Goal: Task Accomplishment & Management: Complete application form

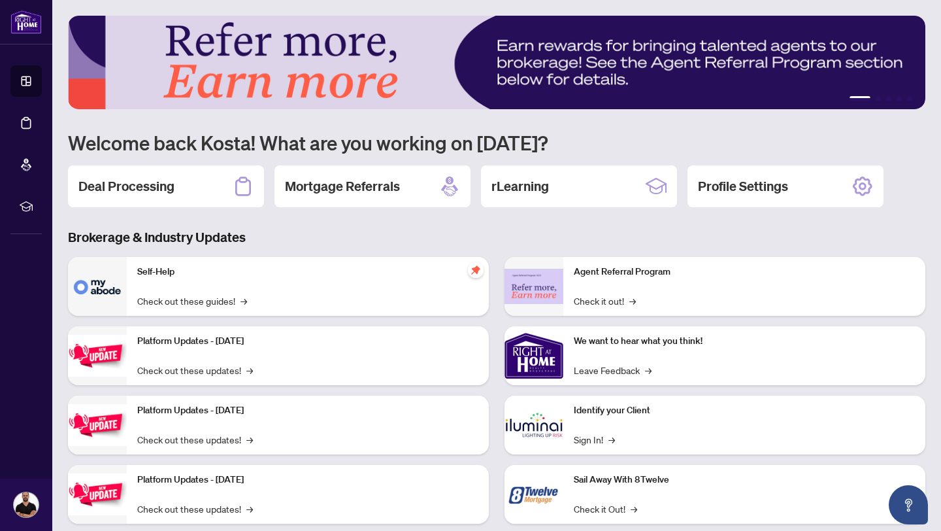
click at [126, 180] on h2 "Deal Processing" at bounding box center [126, 186] width 96 height 18
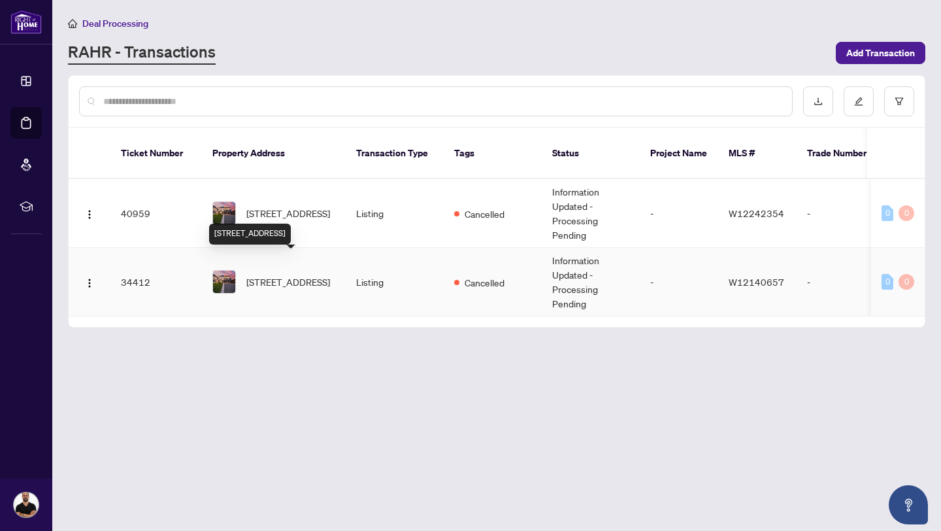
drag, startPoint x: 307, startPoint y: 263, endPoint x: 320, endPoint y: 290, distance: 29.5
click at [320, 290] on td "[STREET_ADDRESS]" at bounding box center [274, 282] width 144 height 69
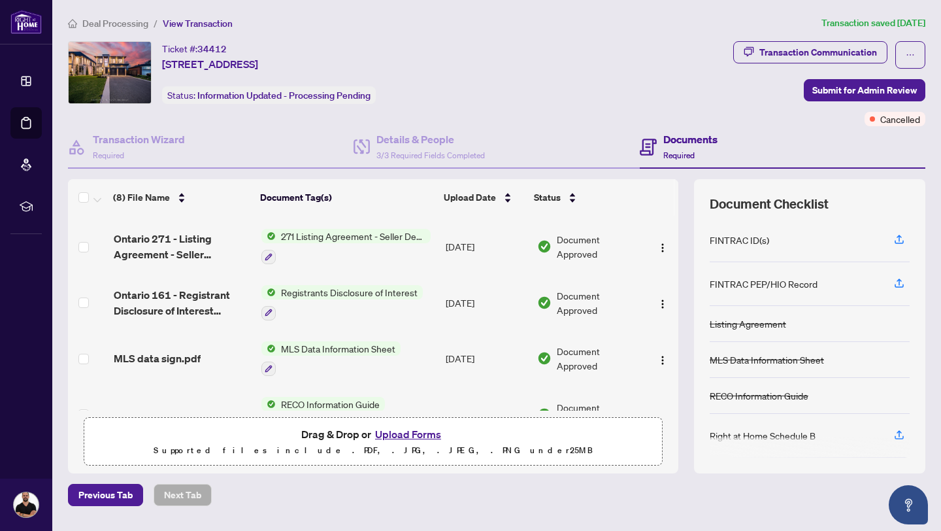
scroll to position [163, 0]
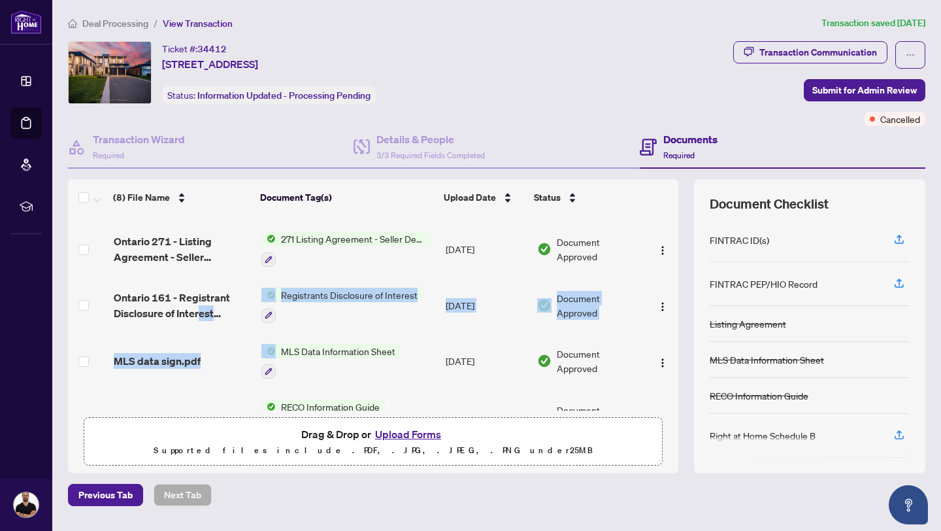
drag, startPoint x: 201, startPoint y: 304, endPoint x: 320, endPoint y: 338, distance: 123.7
click at [320, 338] on tbody "Burlington Scanner_20250624_104440.pdf 242 Cancellation of Listing Agreement - …" at bounding box center [373, 277] width 611 height 448
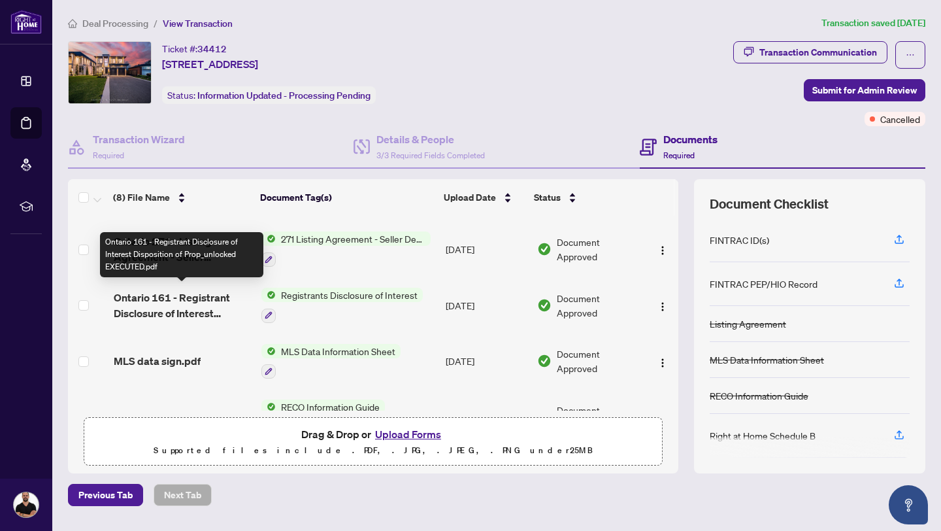
click at [190, 294] on span "Ontario 161 - Registrant Disclosure of Interest Disposition of Prop_unlocked EX…" at bounding box center [182, 305] width 137 height 31
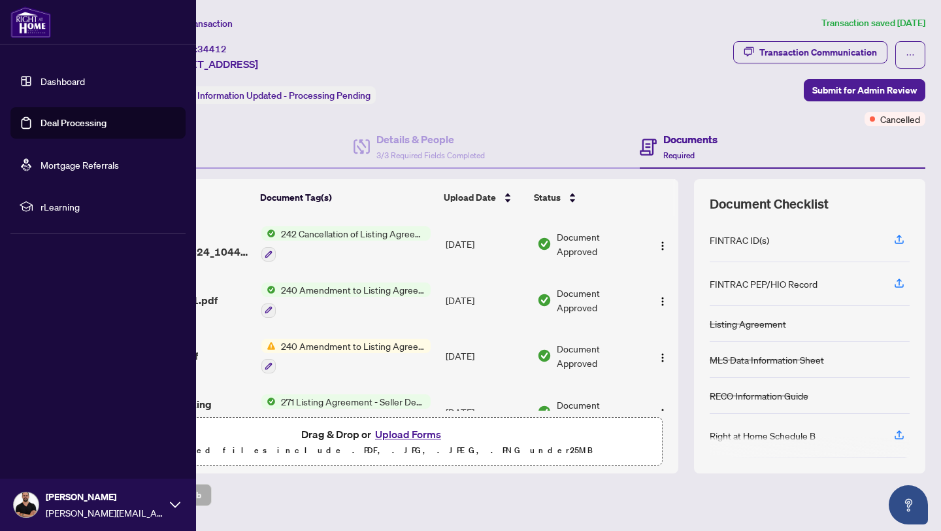
click at [63, 87] on link "Dashboard" at bounding box center [63, 81] width 44 height 12
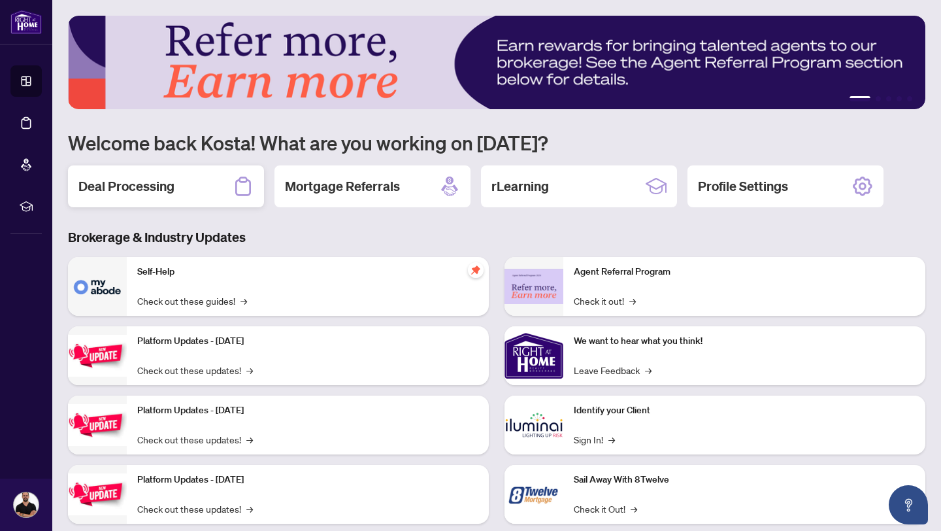
click at [179, 173] on div "Deal Processing" at bounding box center [166, 186] width 196 height 42
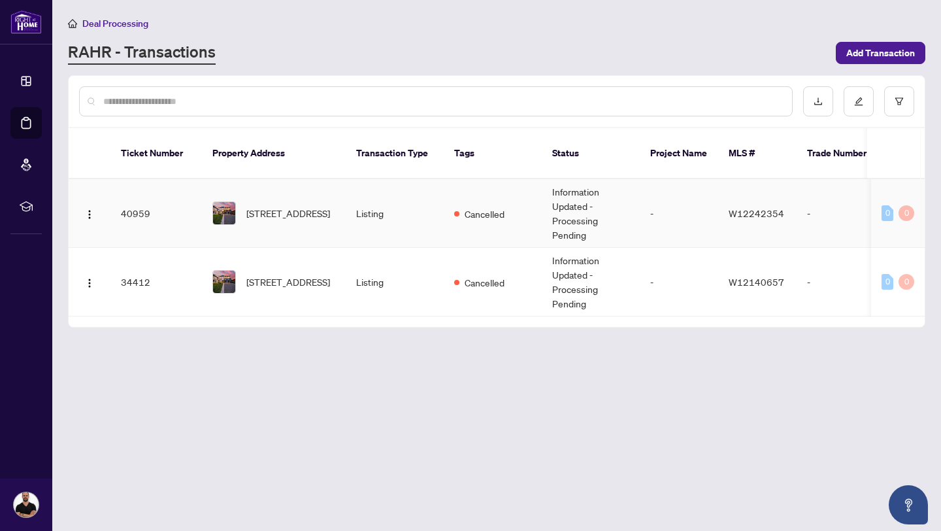
click at [373, 205] on td "Listing" at bounding box center [395, 213] width 98 height 69
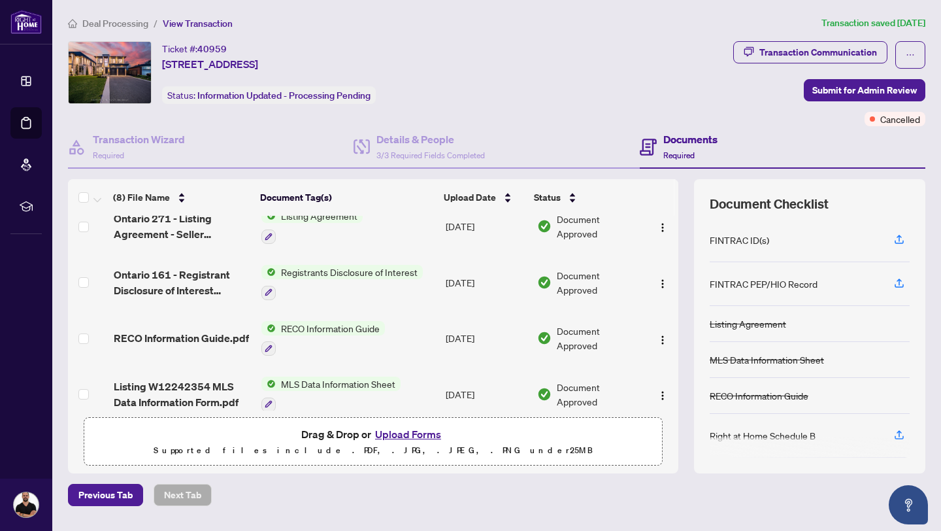
scroll to position [180, 0]
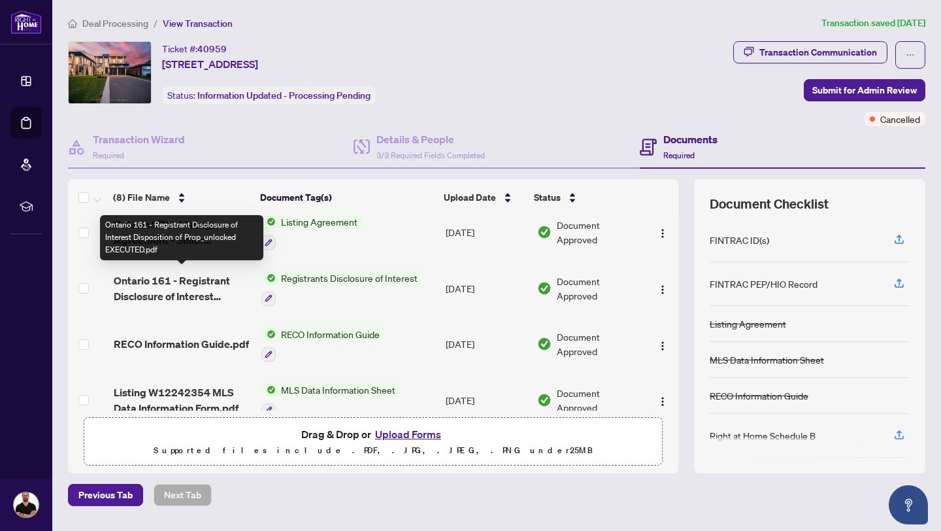
click at [184, 284] on span "Ontario 161 - Registrant Disclosure of Interest Disposition of Prop_unlocked EX…" at bounding box center [182, 288] width 137 height 31
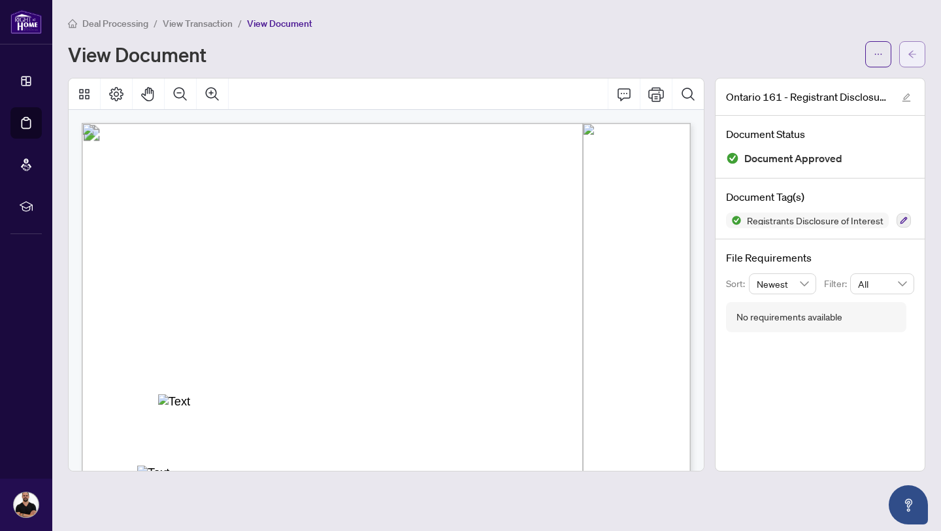
click at [921, 57] on button "button" at bounding box center [912, 54] width 26 height 26
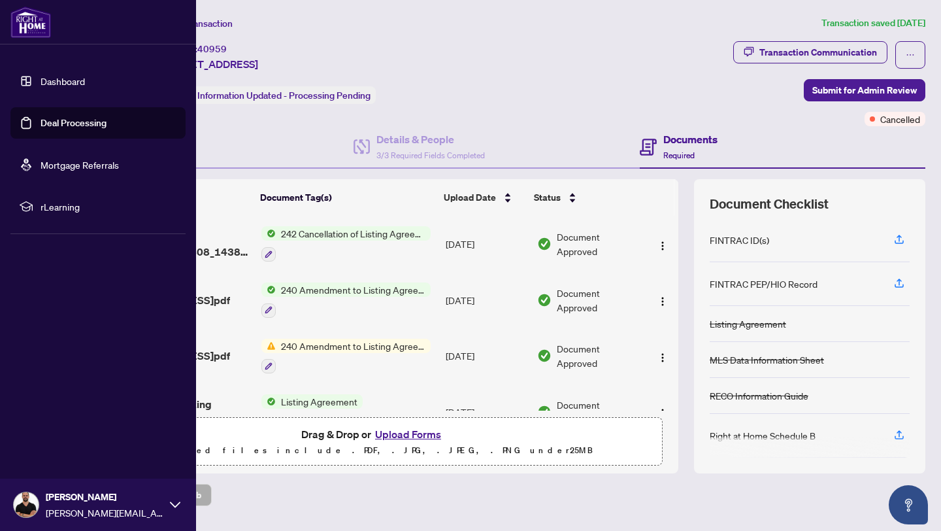
click at [41, 82] on link "Dashboard" at bounding box center [63, 81] width 44 height 12
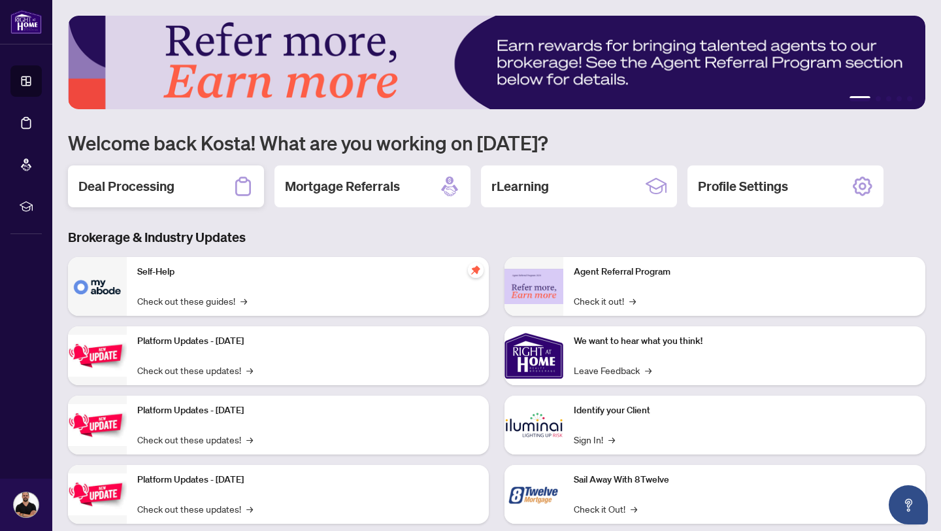
click at [155, 169] on div "Deal Processing" at bounding box center [166, 186] width 196 height 42
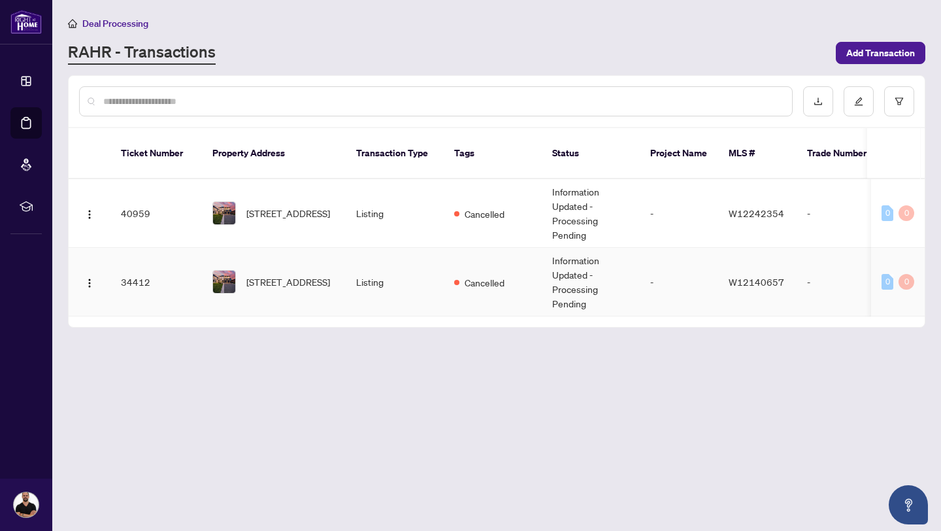
click at [356, 265] on td "Listing" at bounding box center [395, 282] width 98 height 69
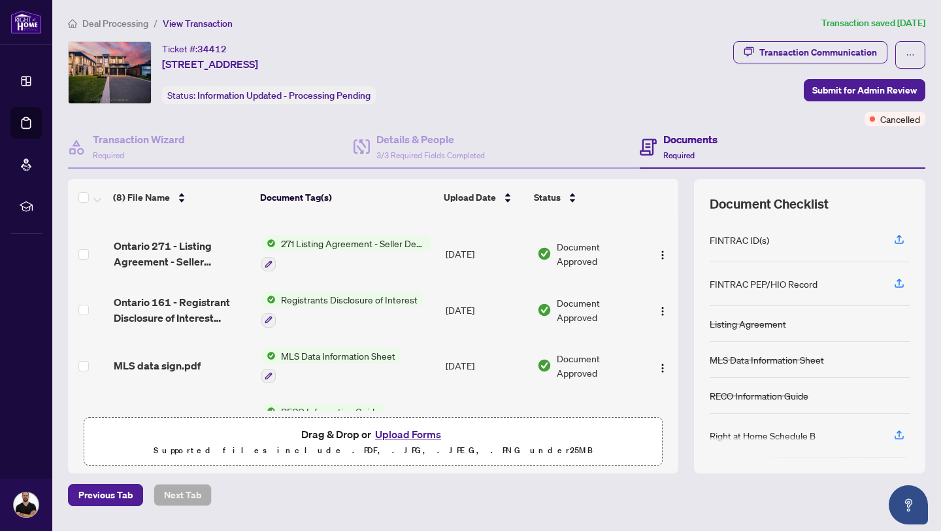
scroll to position [160, 0]
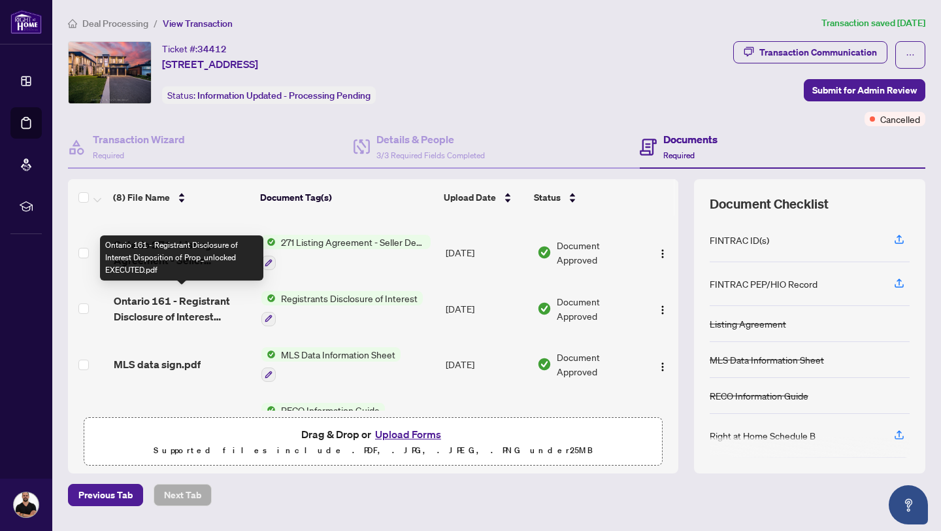
click at [190, 302] on span "Ontario 161 - Registrant Disclosure of Interest Disposition of Prop_unlocked EX…" at bounding box center [182, 308] width 137 height 31
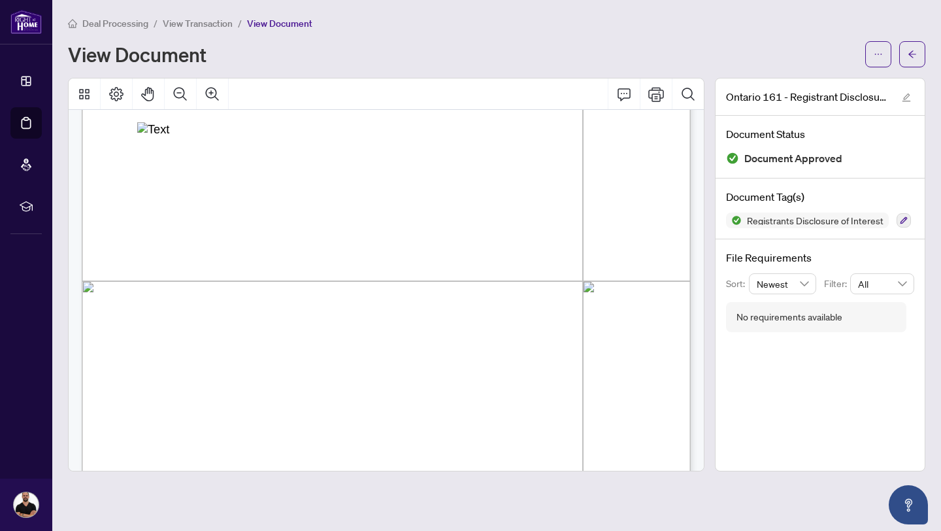
scroll to position [454, 0]
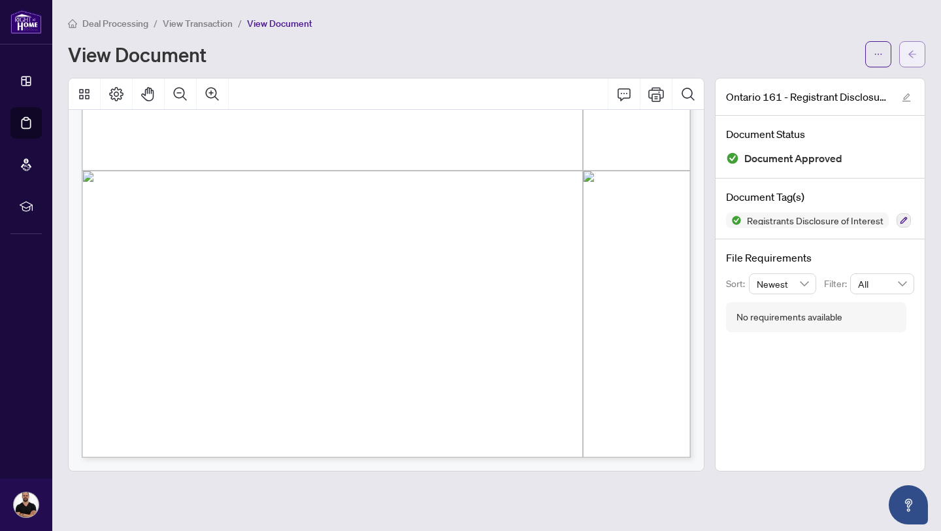
click at [916, 59] on span "button" at bounding box center [912, 54] width 9 height 21
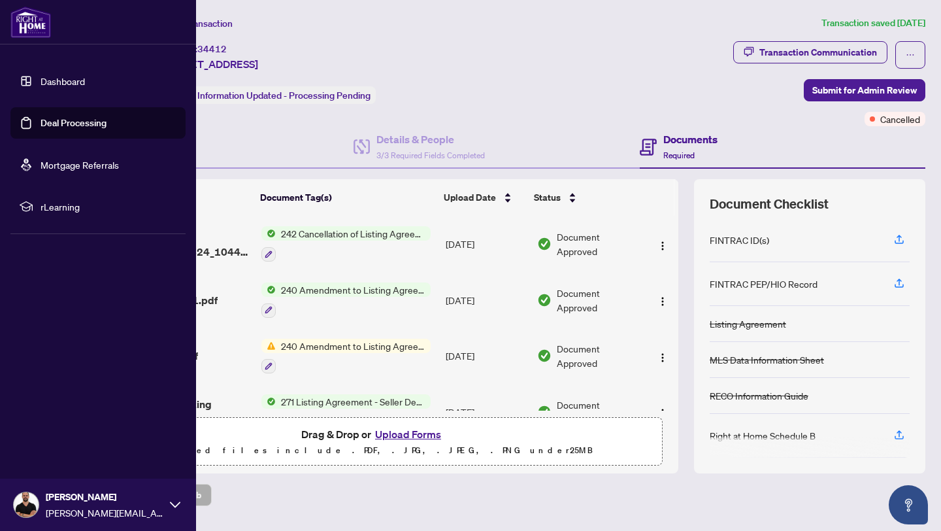
click at [82, 77] on link "Dashboard" at bounding box center [63, 81] width 44 height 12
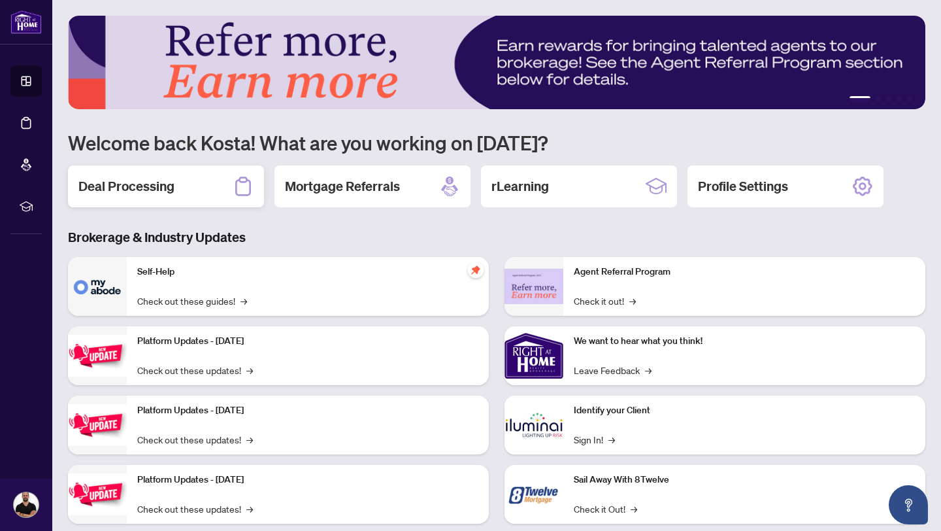
click at [203, 188] on div "Deal Processing" at bounding box center [166, 186] width 196 height 42
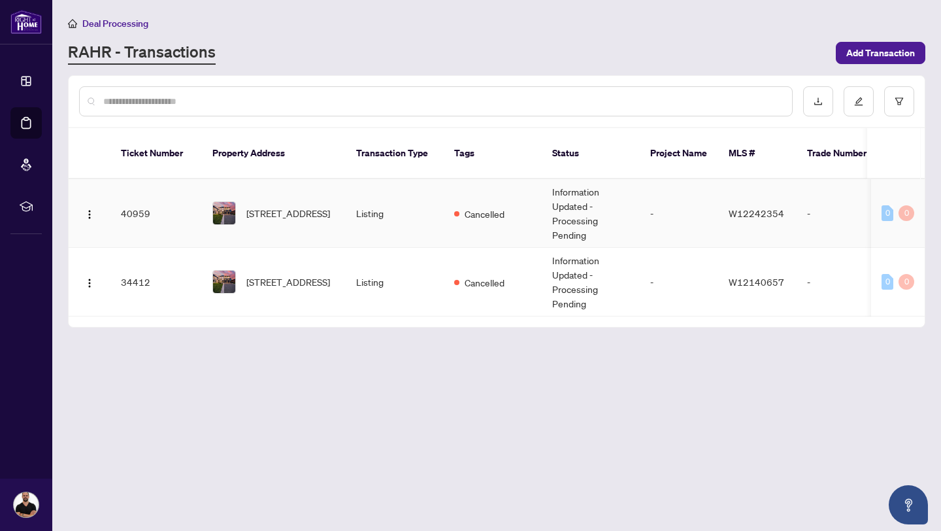
click at [406, 191] on td "Listing" at bounding box center [395, 213] width 98 height 69
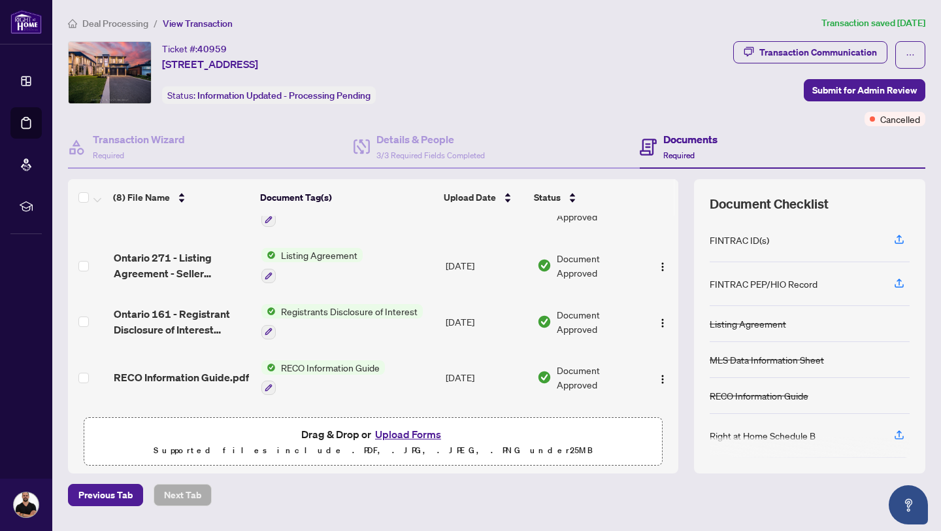
scroll to position [154, 0]
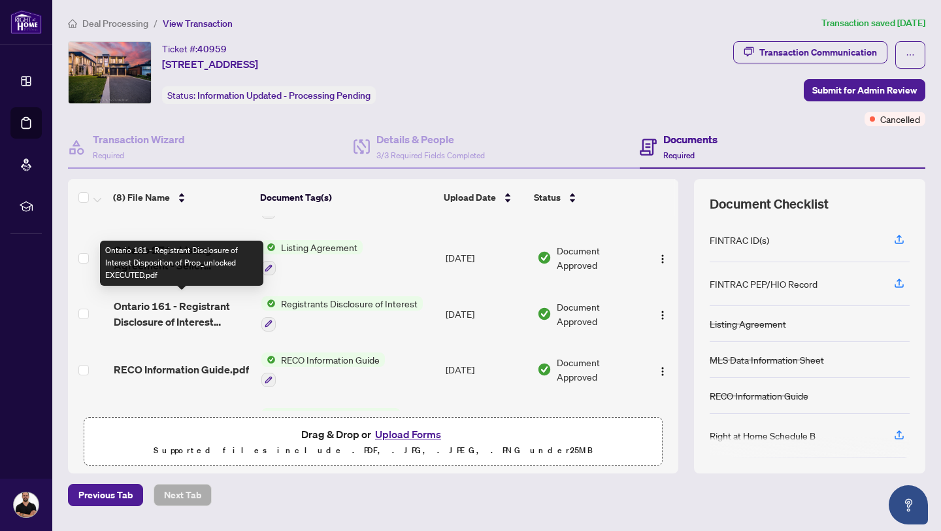
click at [218, 311] on span "Ontario 161 - Registrant Disclosure of Interest Disposition of Prop_unlocked EX…" at bounding box center [182, 313] width 137 height 31
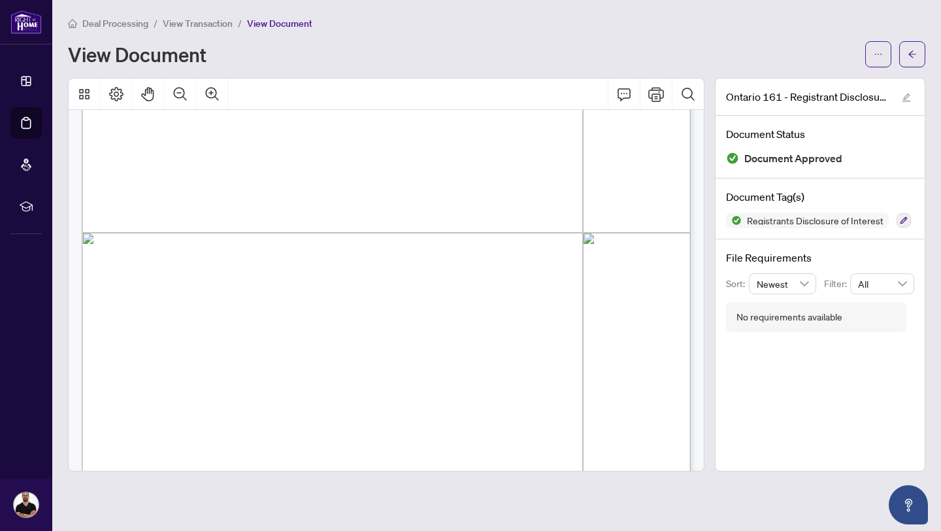
scroll to position [454, 0]
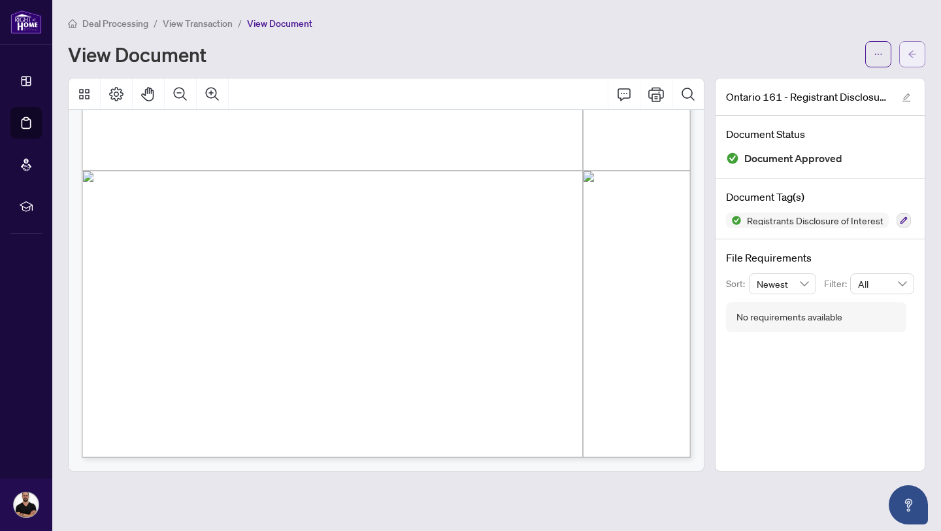
click at [919, 56] on button "button" at bounding box center [912, 54] width 26 height 26
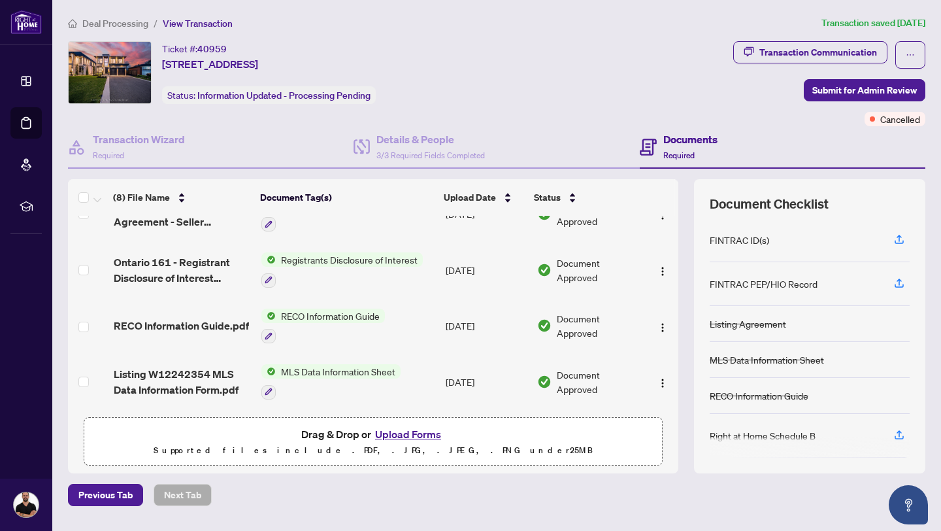
scroll to position [199, 0]
click at [201, 326] on span "RECO Information Guide.pdf" at bounding box center [181, 324] width 135 height 16
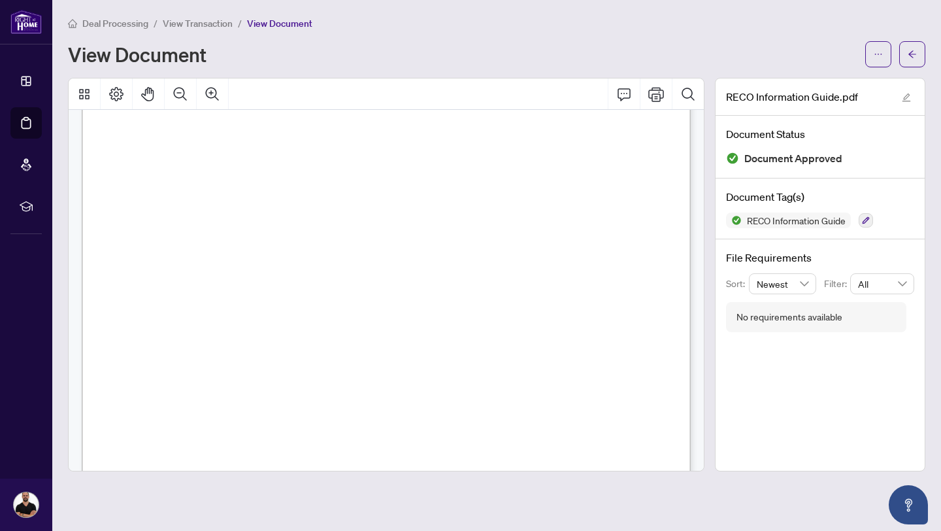
scroll to position [2768, 0]
drag, startPoint x: 698, startPoint y: 210, endPoint x: 697, endPoint y: 217, distance: 6.7
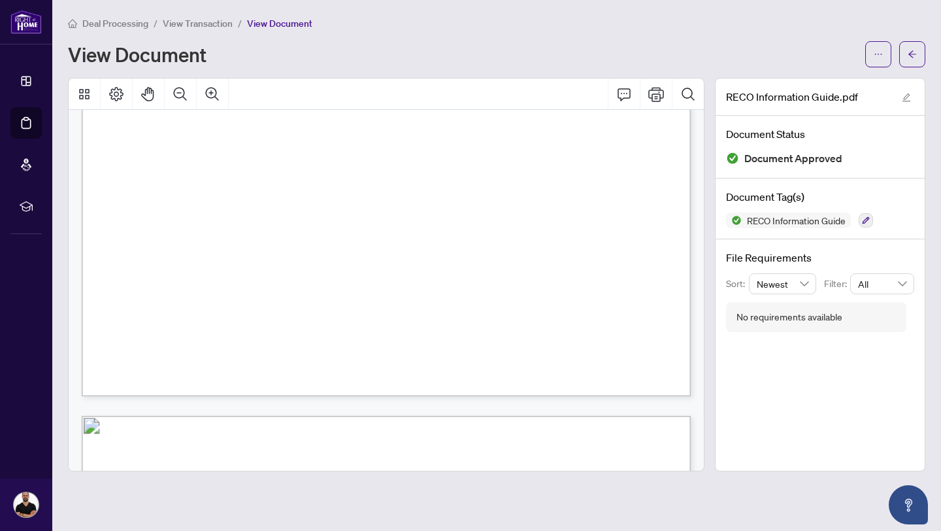
scroll to position [869, 0]
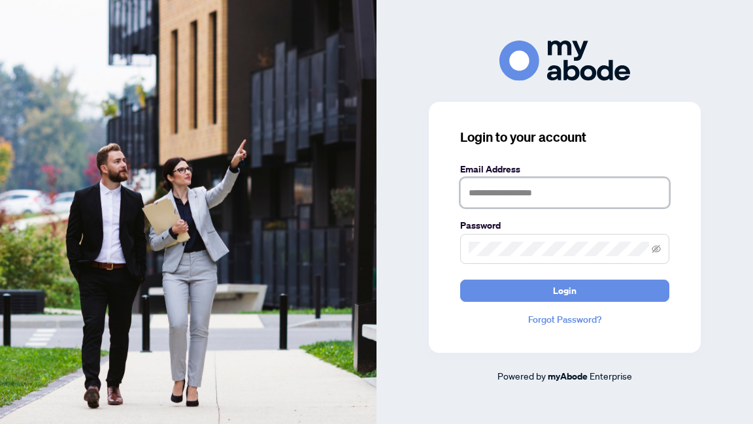
click at [520, 199] on input "text" at bounding box center [564, 193] width 209 height 30
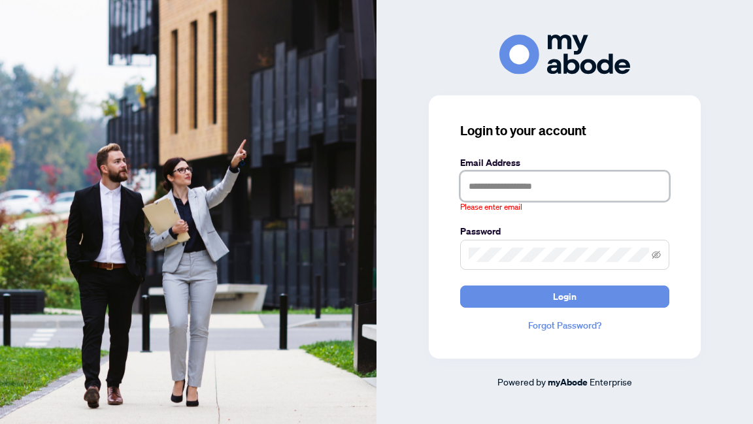
type input "**********"
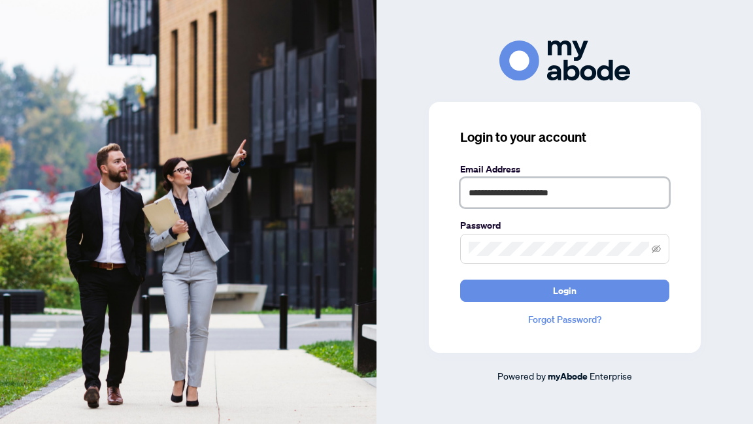
click at [460, 280] on button "Login" at bounding box center [564, 291] width 209 height 22
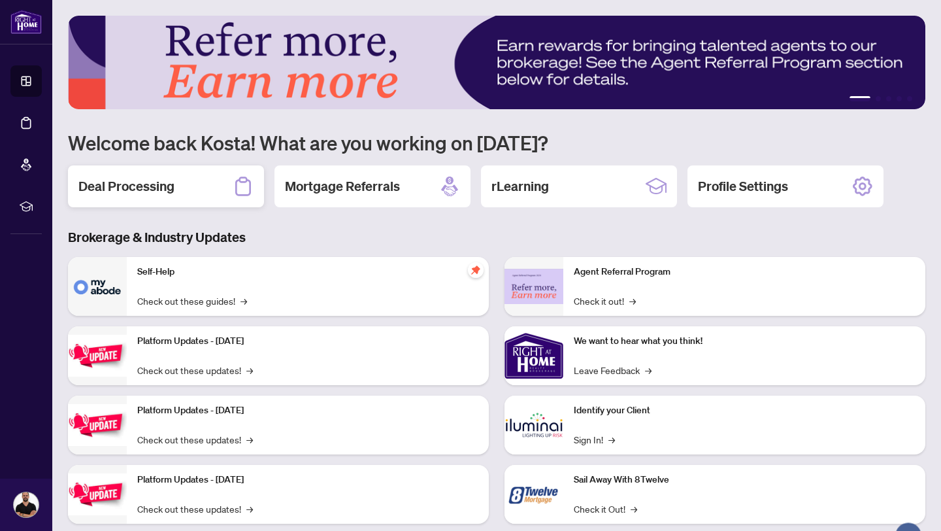
click at [191, 194] on div "Deal Processing" at bounding box center [166, 186] width 196 height 42
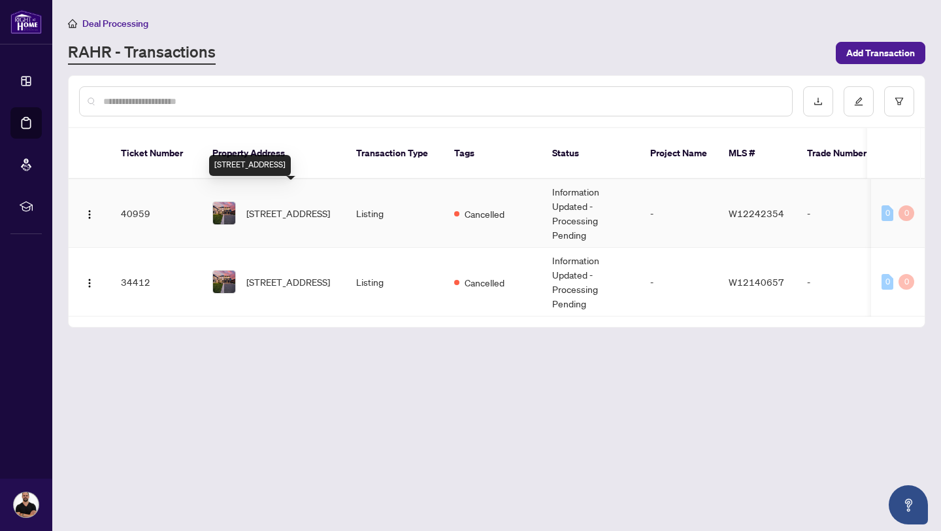
click at [297, 206] on span "[STREET_ADDRESS]" at bounding box center [288, 213] width 84 height 14
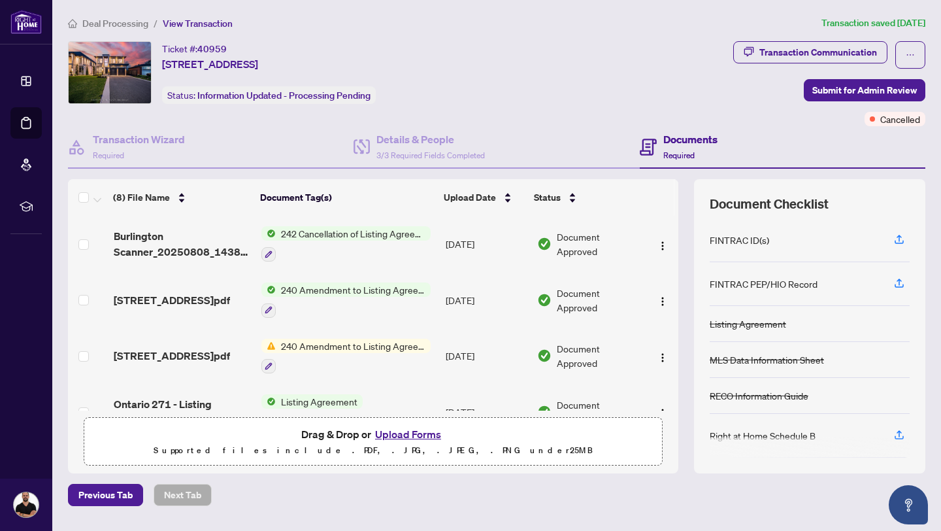
click at [330, 302] on div at bounding box center [345, 310] width 169 height 16
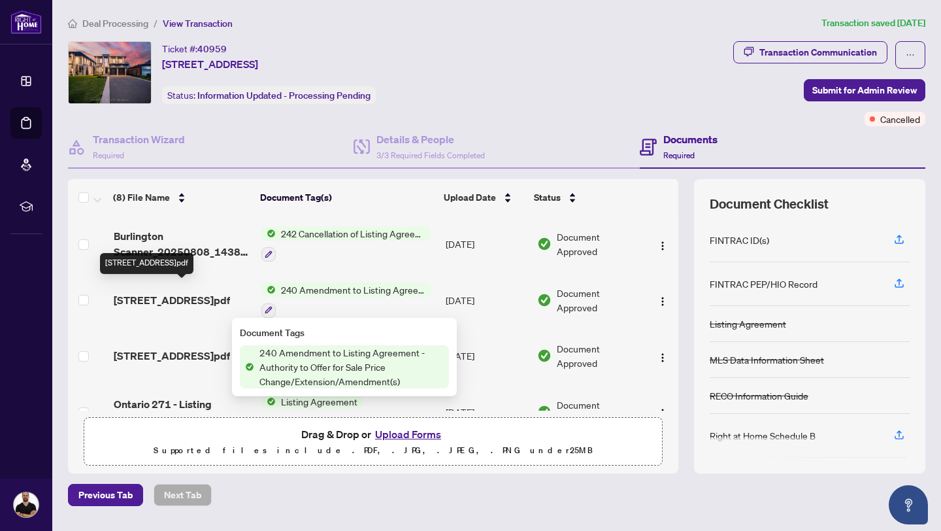
click at [159, 293] on span "[STREET_ADDRESS]pdf" at bounding box center [172, 300] width 116 height 16
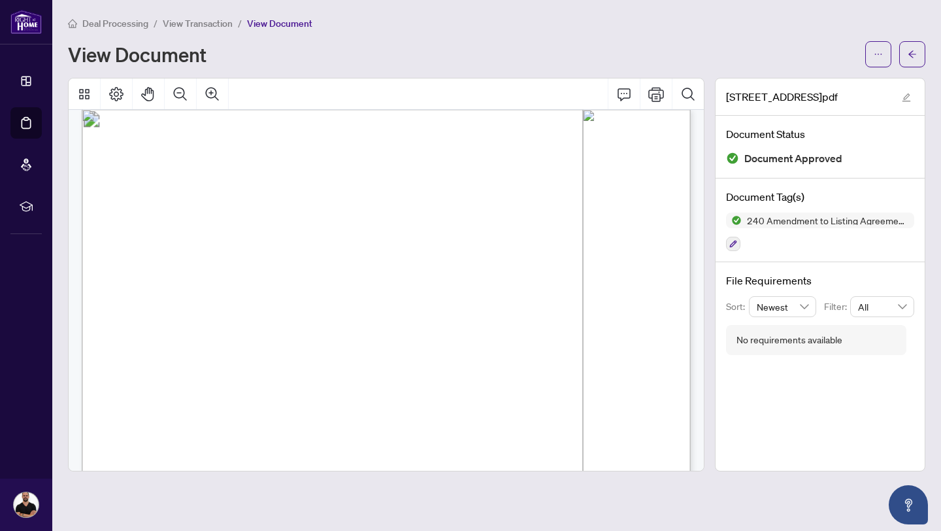
scroll to position [23, 0]
click at [905, 59] on button "button" at bounding box center [912, 54] width 26 height 26
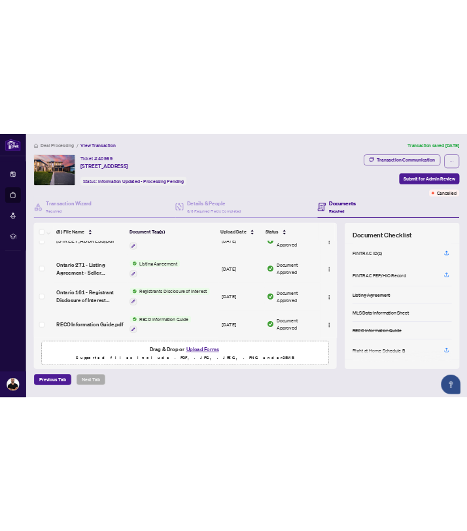
scroll to position [144, 0]
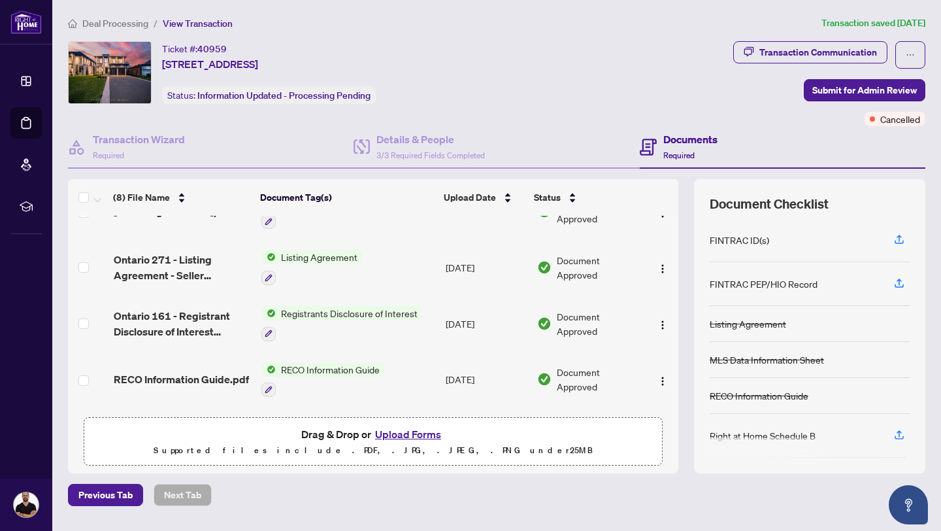
click at [216, 278] on span "Ontario 271 - Listing Agreement - Seller Designated Representation Agreement 1.…" at bounding box center [182, 267] width 137 height 31
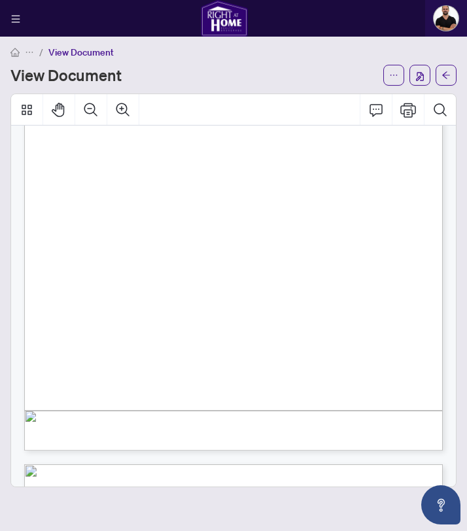
scroll to position [230, 0]
click at [441, 109] on icon "Search Document" at bounding box center [440, 110] width 16 height 16
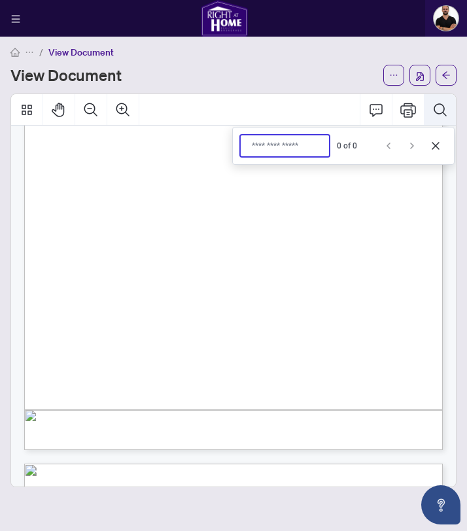
click at [439, 106] on icon "Search Document" at bounding box center [440, 110] width 16 height 16
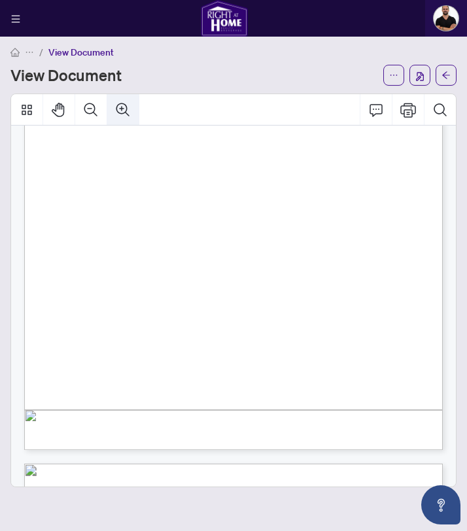
click at [127, 105] on icon "Zoom In" at bounding box center [123, 110] width 16 height 16
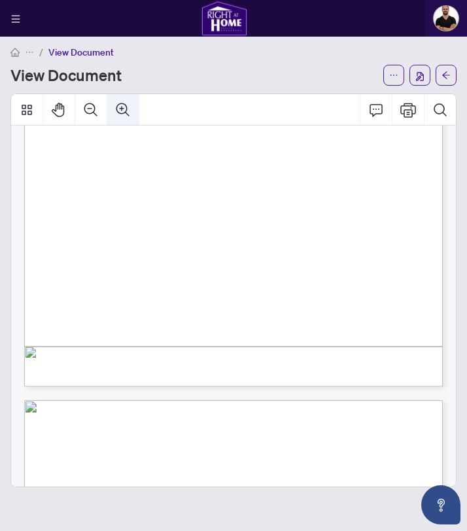
click at [127, 105] on icon "Zoom In" at bounding box center [123, 110] width 16 height 16
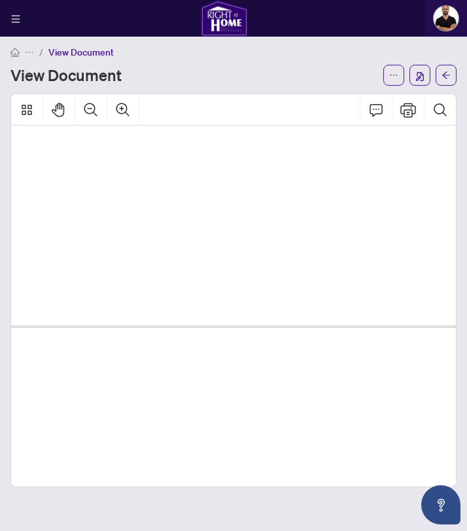
scroll to position [2049, 56]
click at [451, 75] on button "button" at bounding box center [445, 75] width 21 height 21
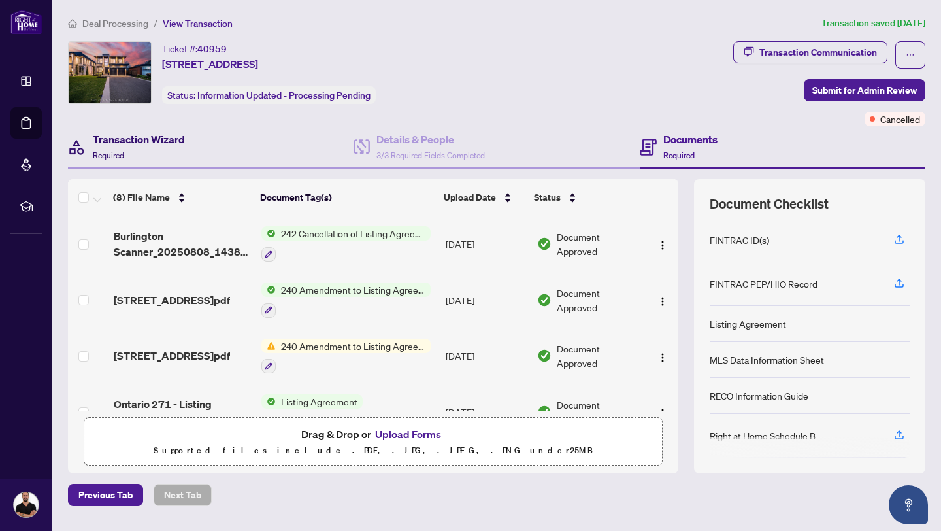
click at [155, 152] on div "Transaction Wizard Required" at bounding box center [139, 146] width 92 height 31
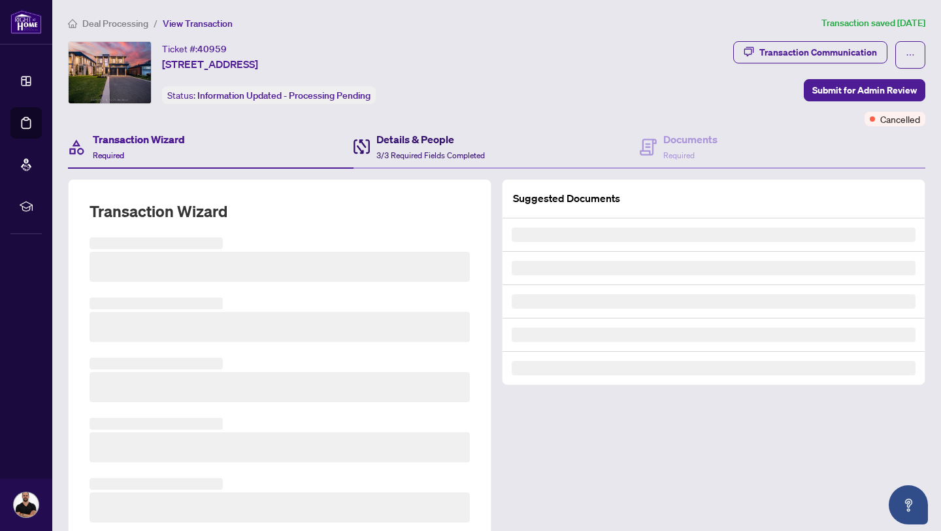
click at [392, 150] on span "3/3 Required Fields Completed" at bounding box center [431, 155] width 109 height 10
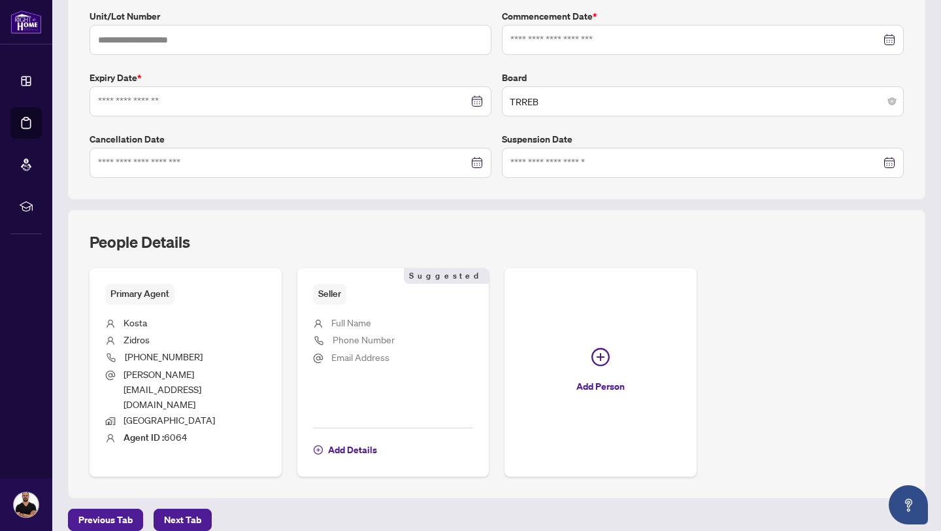
type input "**********"
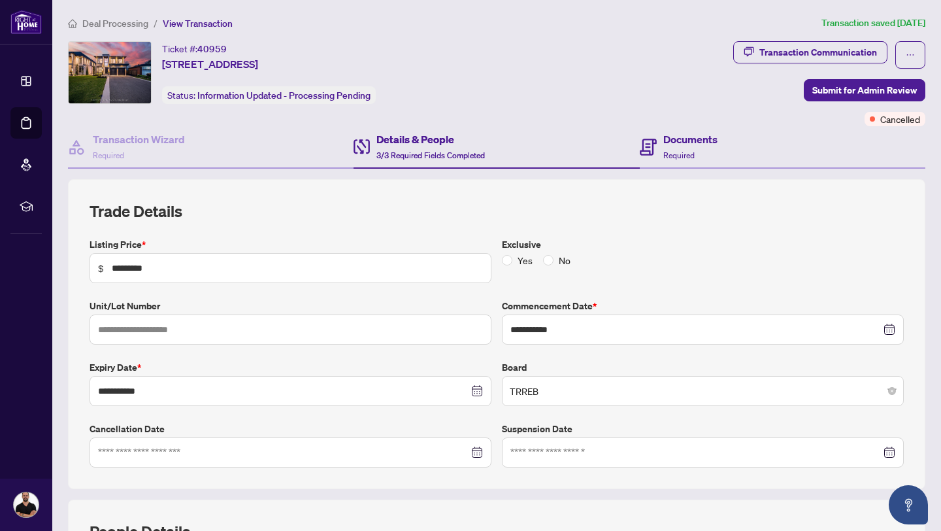
click at [737, 148] on div "Documents Required" at bounding box center [783, 147] width 286 height 42
